Goal: Transaction & Acquisition: Book appointment/travel/reservation

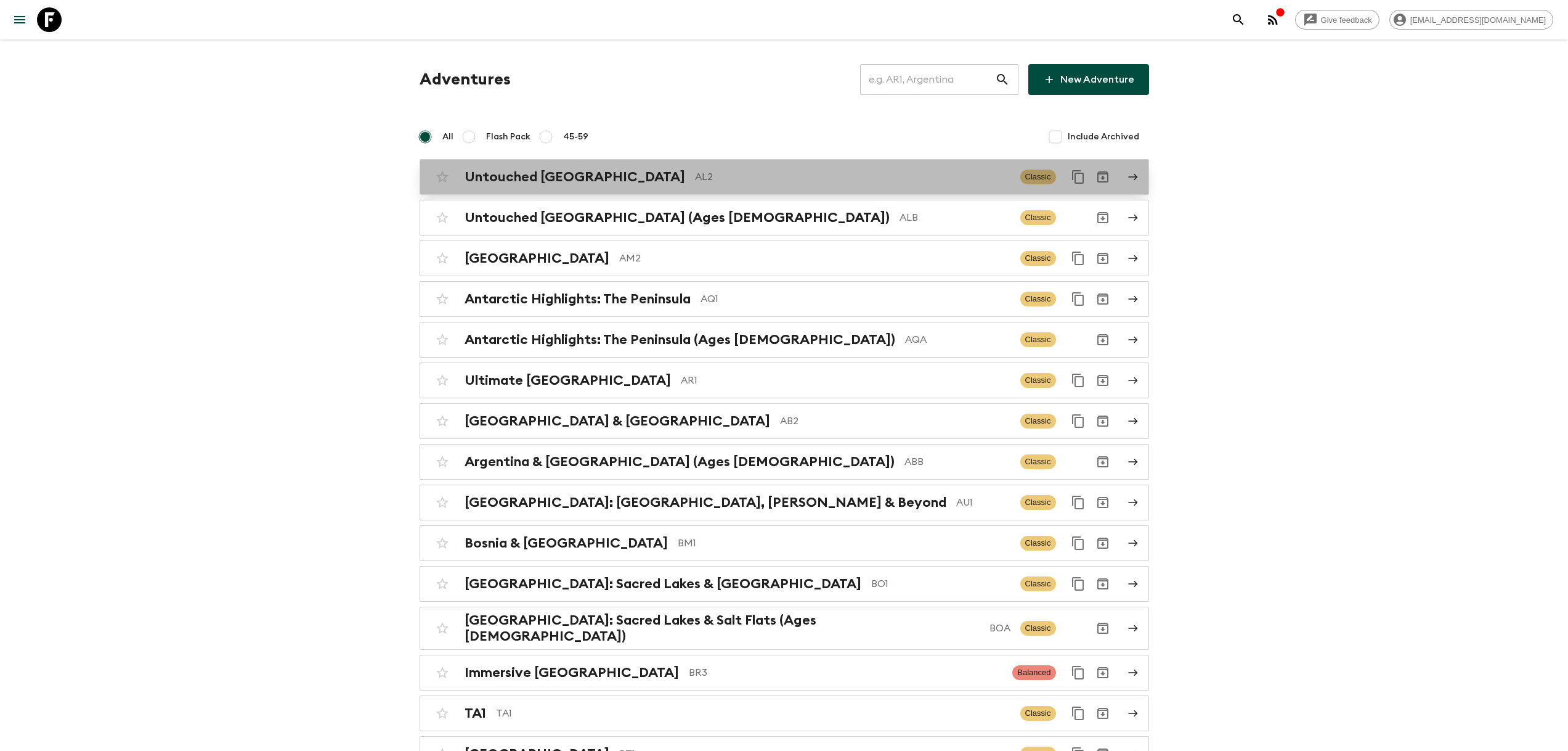
click at [695, 174] on p "AL2" at bounding box center [853, 177] width 316 height 15
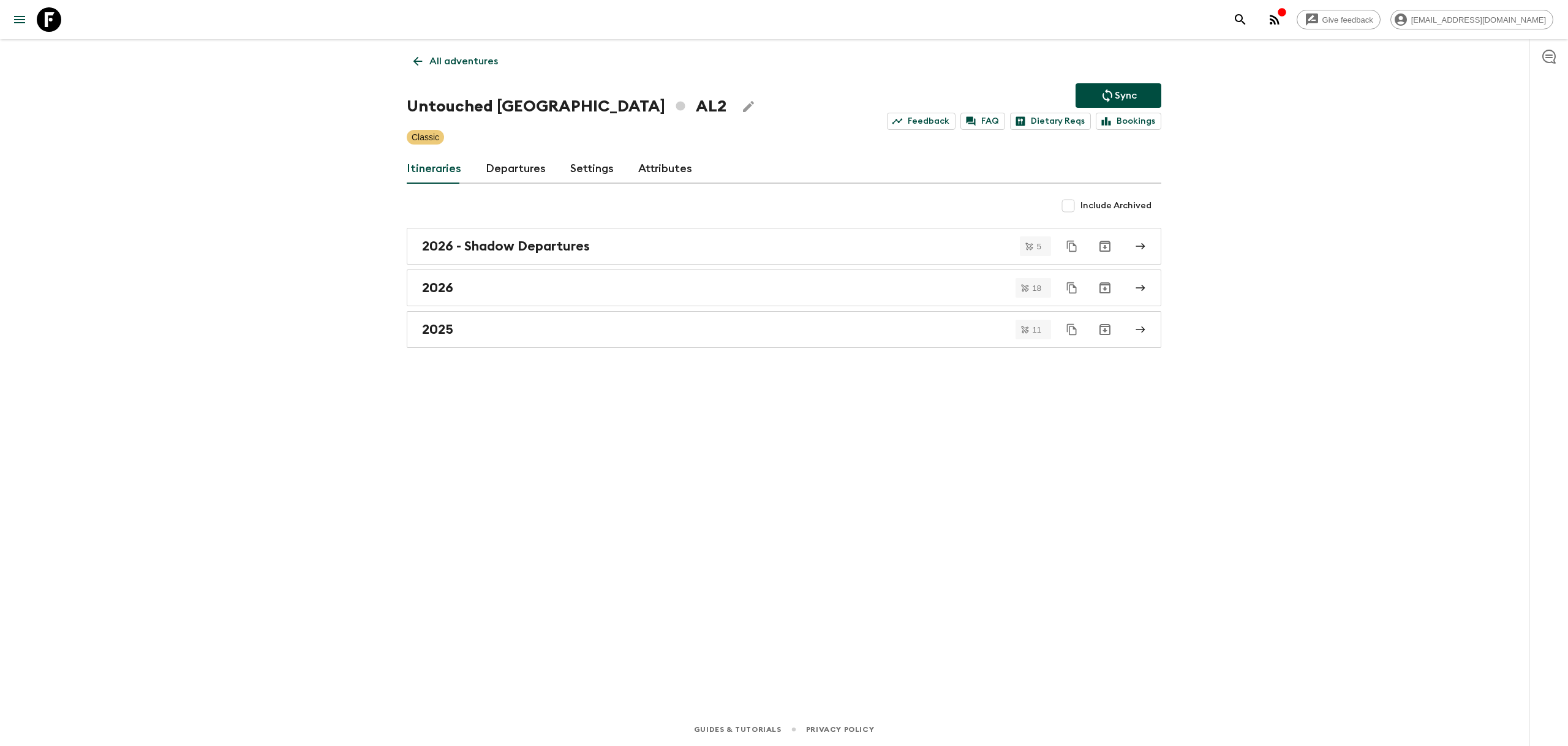
click at [496, 163] on link "Departures" at bounding box center [515, 169] width 60 height 29
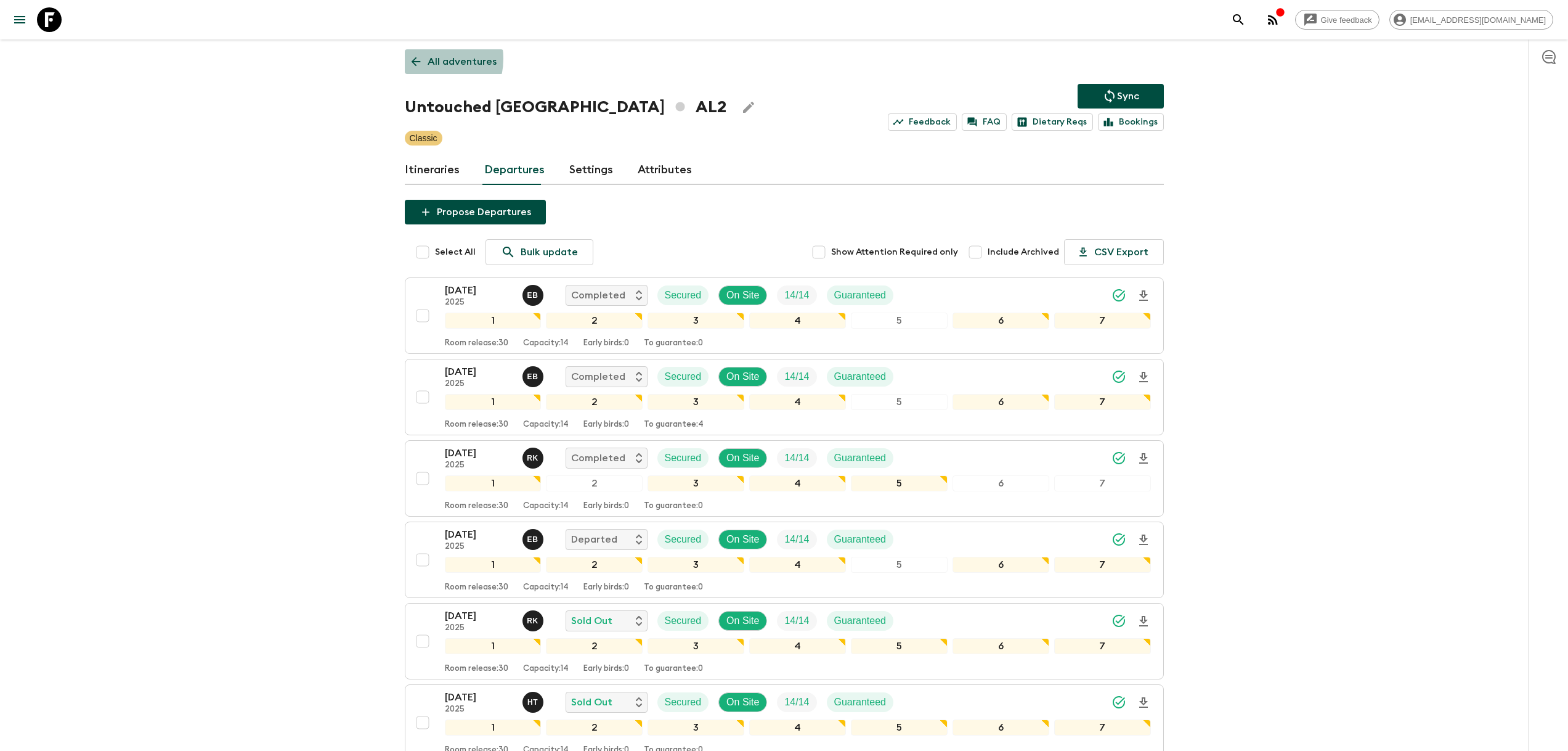
click at [428, 59] on p "All adventures" at bounding box center [462, 61] width 69 height 15
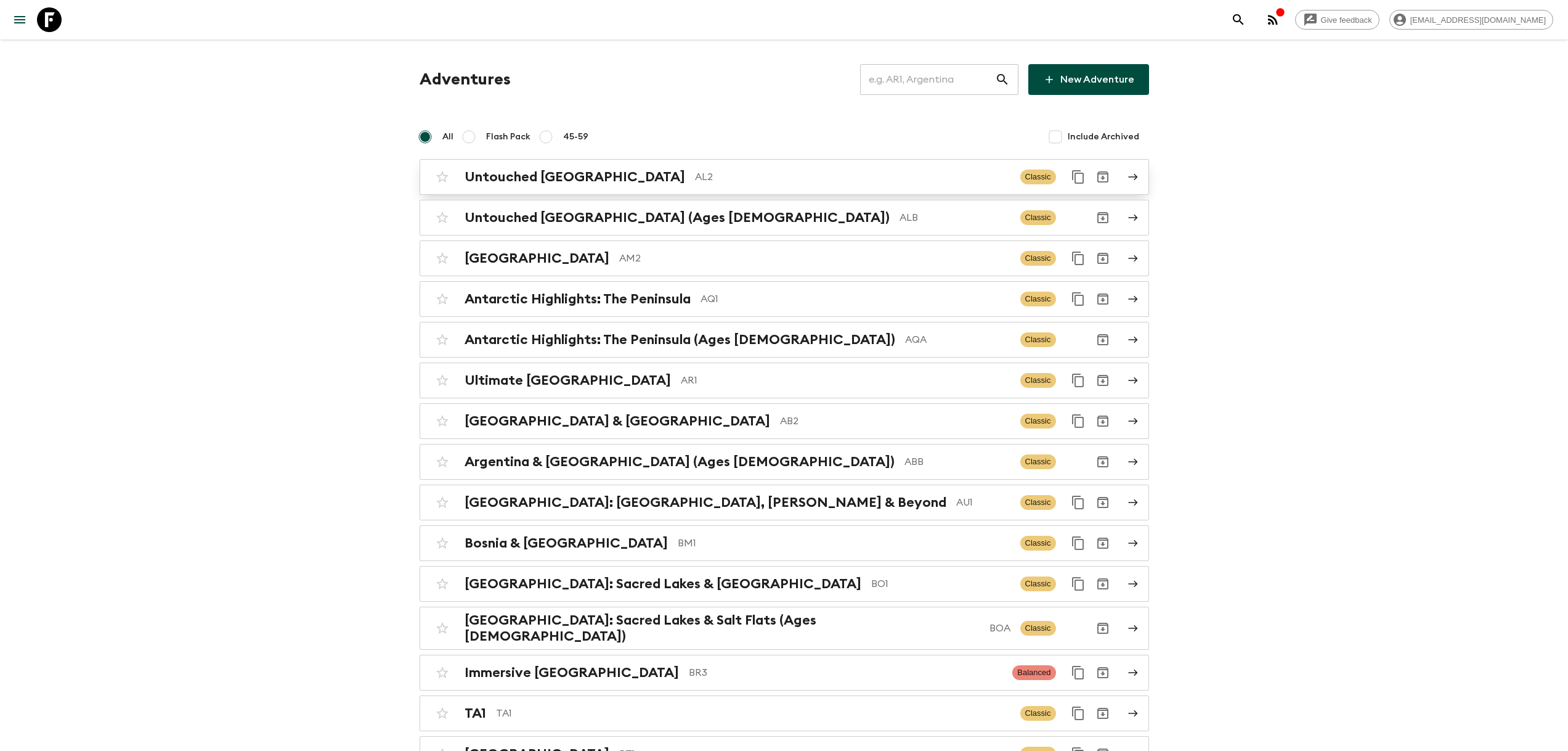
click at [713, 180] on p "AL2" at bounding box center [853, 177] width 316 height 15
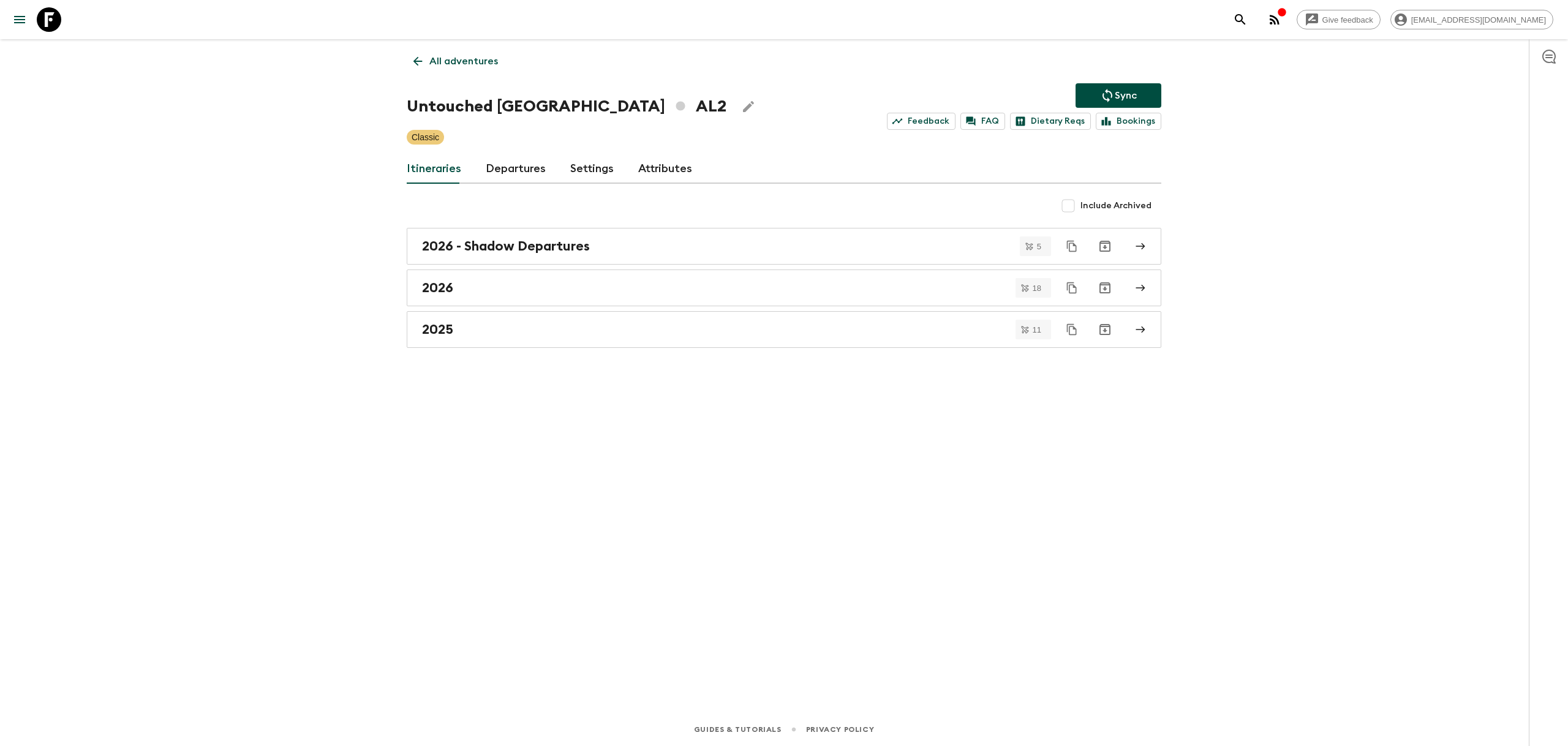
click at [487, 174] on link "Departures" at bounding box center [515, 169] width 60 height 29
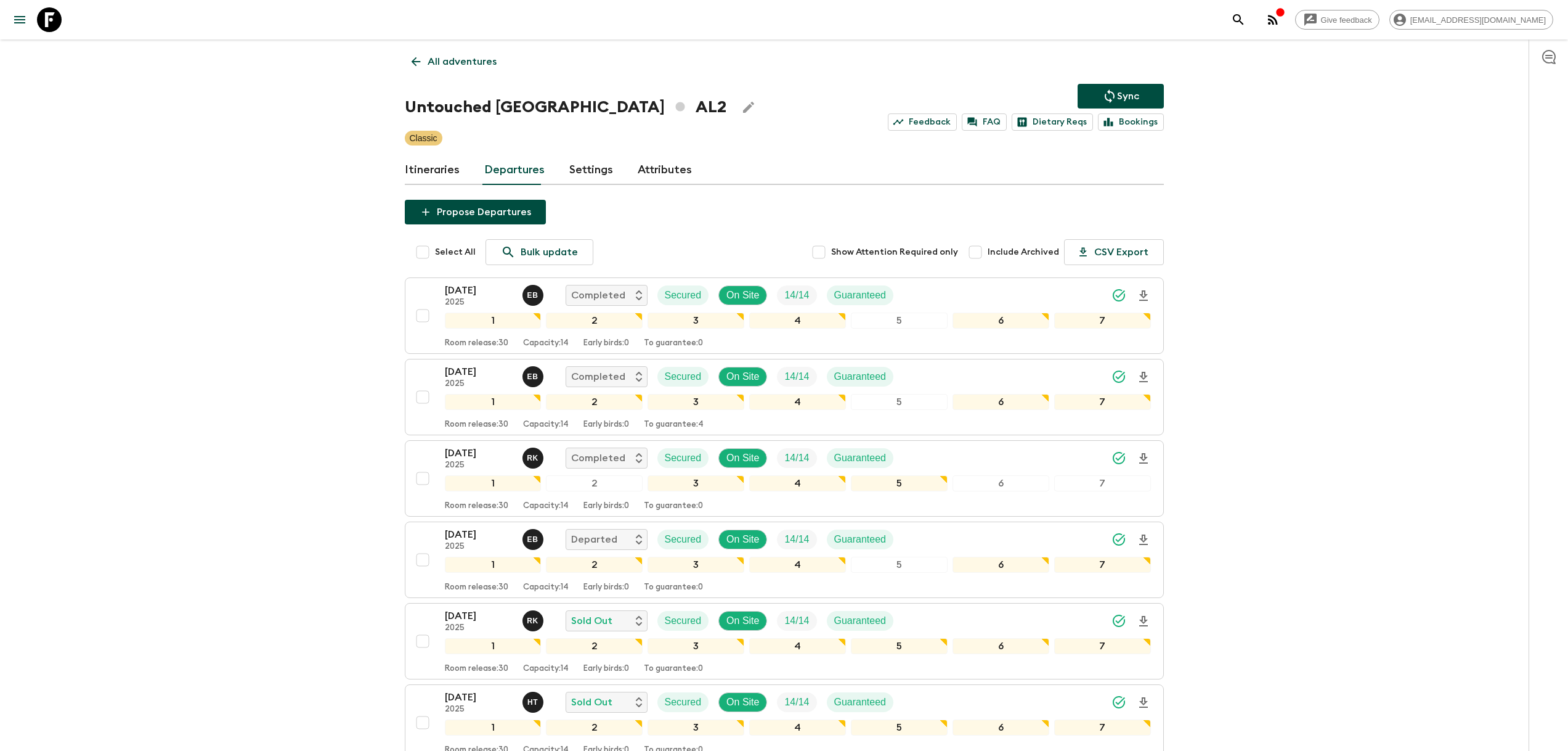
click at [415, 50] on link "All adventures" at bounding box center [454, 61] width 99 height 25
